Goal: Transaction & Acquisition: Purchase product/service

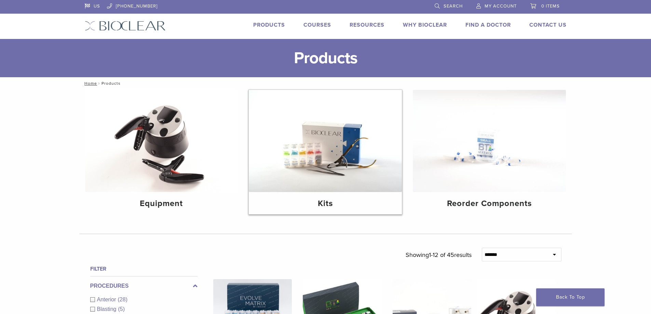
click at [354, 158] on img at bounding box center [325, 141] width 153 height 102
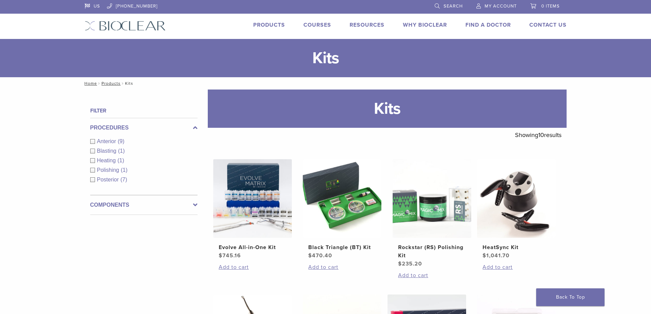
scroll to position [160, 0]
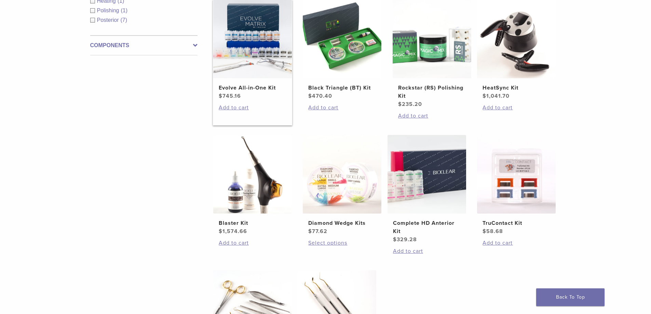
click at [250, 37] on img at bounding box center [252, 39] width 79 height 79
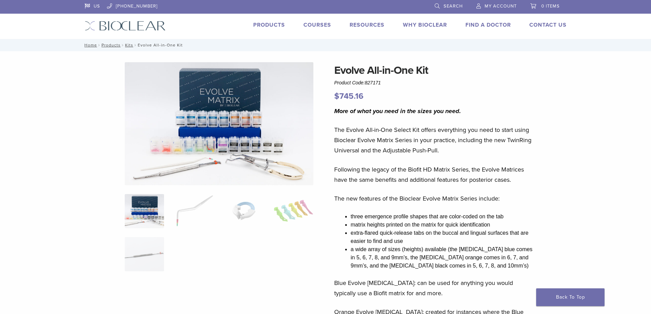
click at [361, 65] on h1 "Evolve All-in-One Kit" at bounding box center [434, 70] width 201 height 16
copy div "Evolve All-in-One Kit"
